Goal: Transaction & Acquisition: Purchase product/service

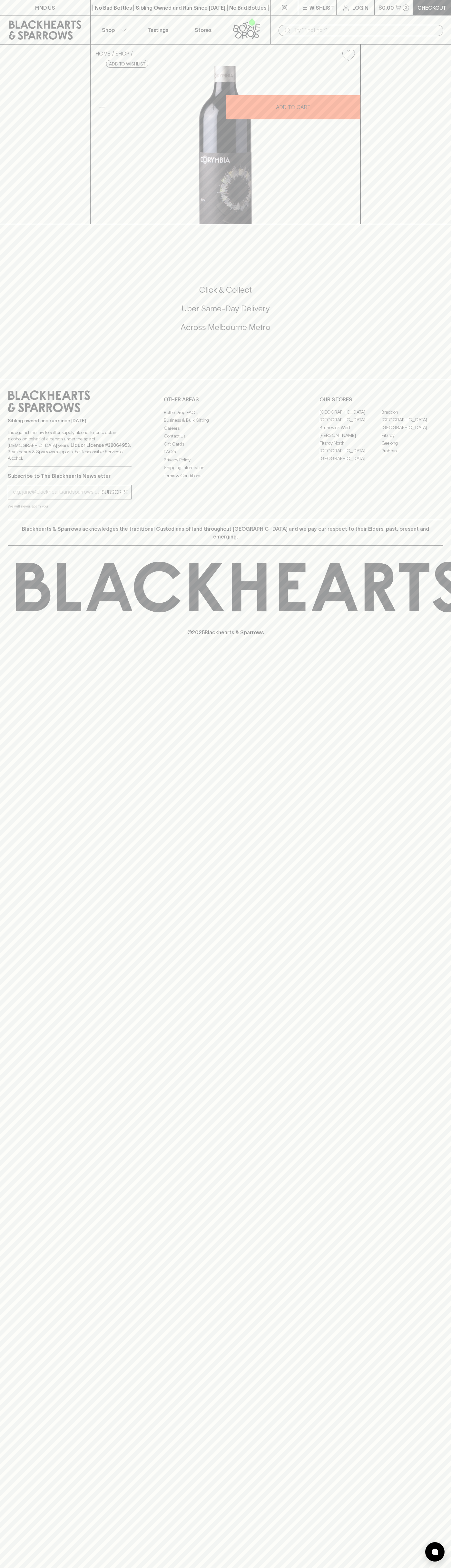
click at [159, 15] on div "| No Bad Bottles | Sibling Owned and Run Since 2006 | No Bad Bottles | Sibling …" at bounding box center [180, 7] width 181 height 15
click at [433, 11] on p "Checkout" at bounding box center [432, 7] width 29 height 8
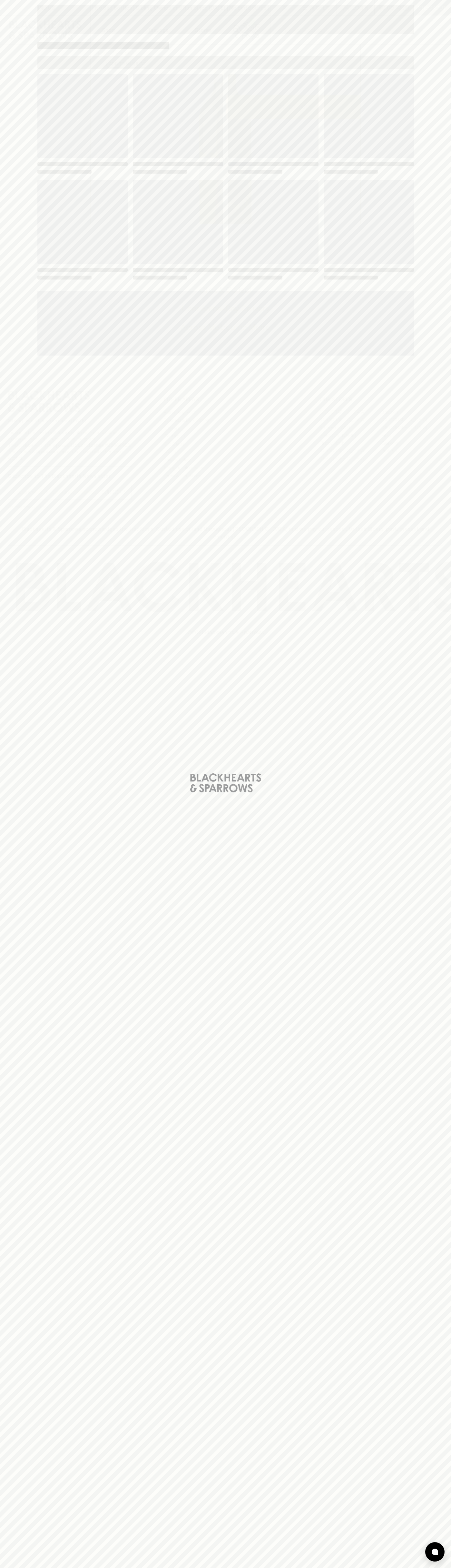
click at [116, 1567] on html "FIND US | No Bad Bottles | Sibling Owned and Run Since 2006 | No Bad Bottles | …" at bounding box center [225, 784] width 451 height 1568
click at [21, 1567] on html "FIND US | No Bad Bottles | Sibling Owned and Run Since 2006 | No Bad Bottles | …" at bounding box center [225, 784] width 451 height 1568
